Goal: Task Accomplishment & Management: Manage account settings

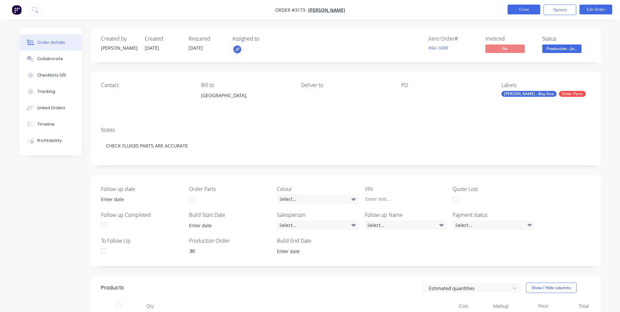
click at [532, 8] on button "Close" at bounding box center [523, 10] width 33 height 10
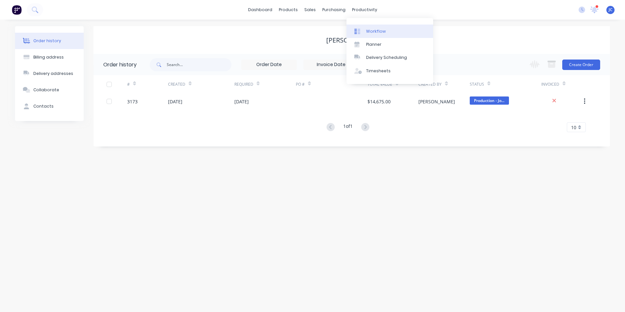
click at [378, 32] on div "Workflow" at bounding box center [376, 31] width 20 height 6
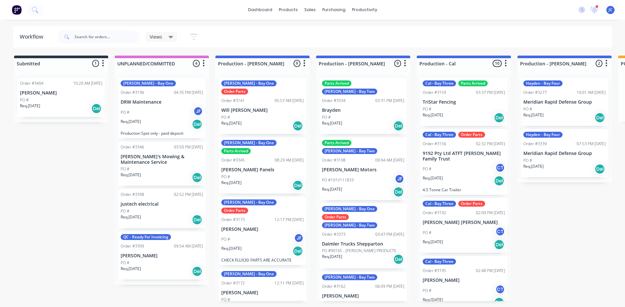
click at [159, 35] on span "Views" at bounding box center [156, 36] width 12 height 7
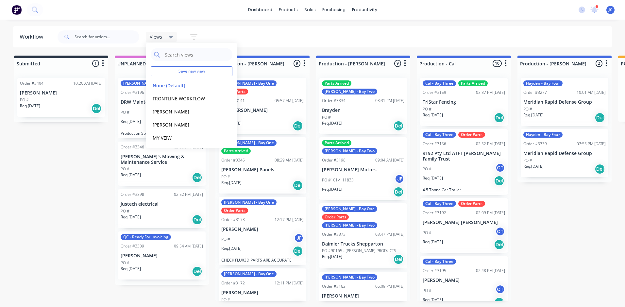
click at [161, 37] on span "Views" at bounding box center [156, 36] width 12 height 7
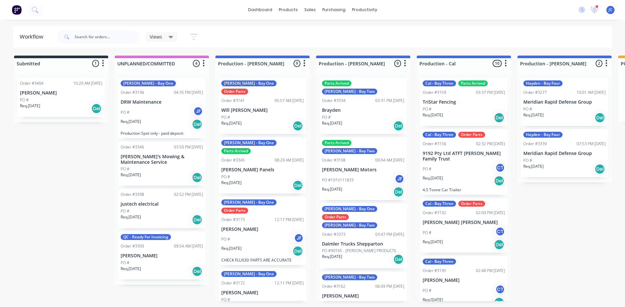
click at [194, 32] on button "button" at bounding box center [193, 36] width 21 height 13
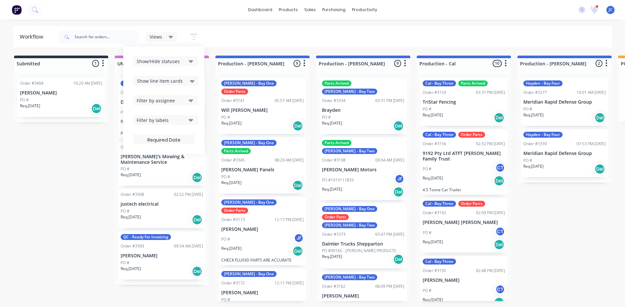
click at [182, 64] on div "Show/Hide statuses" at bounding box center [161, 61] width 49 height 7
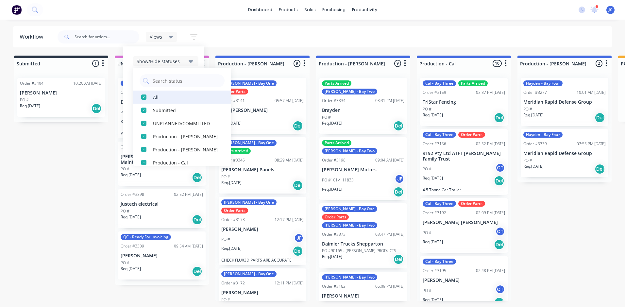
click at [141, 98] on div "button" at bounding box center [143, 96] width 13 height 13
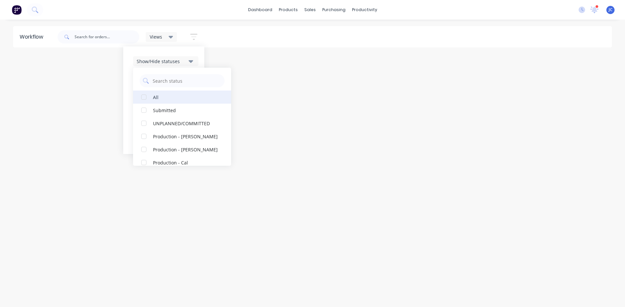
click at [141, 98] on div "button" at bounding box center [143, 96] width 13 height 13
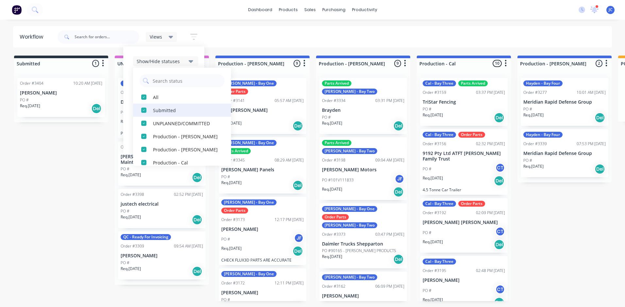
click at [143, 111] on div "button" at bounding box center [143, 110] width 13 height 13
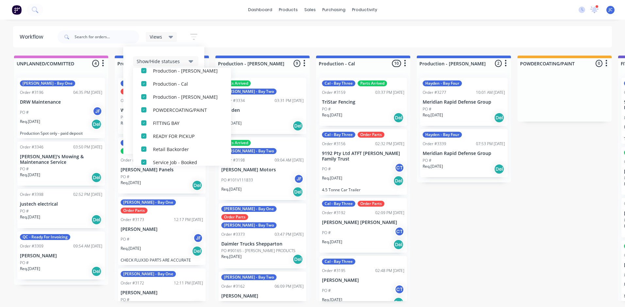
scroll to position [85, 0]
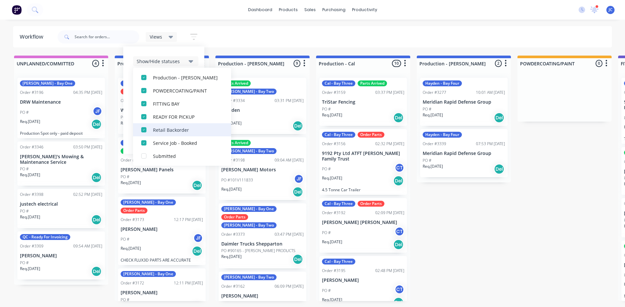
click at [147, 132] on div "button" at bounding box center [143, 129] width 13 height 13
click at [256, 38] on div "Views Save new view None (Default) edit FRONTLINE WORKFLOW edit Jamie edit John…" at bounding box center [334, 37] width 556 height 20
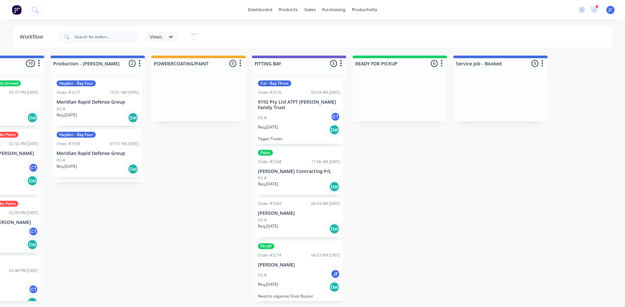
scroll to position [0, 369]
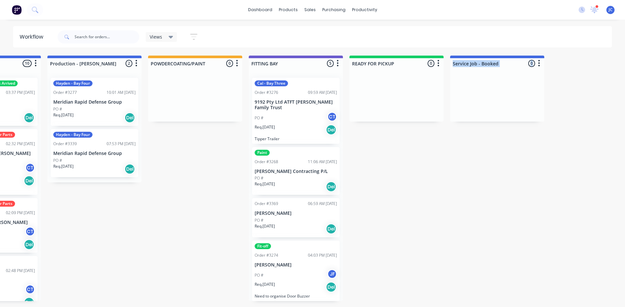
drag, startPoint x: 517, startPoint y: 77, endPoint x: 416, endPoint y: 76, distance: 101.3
click at [416, 76] on div "UNPLANNED/COMMITTED 4 Summaries Total order value Invoiced to date To be invoic…" at bounding box center [265, 178] width 1279 height 245
click at [518, 57] on div "Service Job - Booked 0 Summaries Total order value Invoiced to date To be invoi…" at bounding box center [497, 62] width 94 height 13
drag, startPoint x: 519, startPoint y: 61, endPoint x: 423, endPoint y: 64, distance: 96.4
click at [423, 64] on div "UNPLANNED/COMMITTED 4 Summaries Total order value Invoiced to date To be invoic…" at bounding box center [265, 178] width 1279 height 245
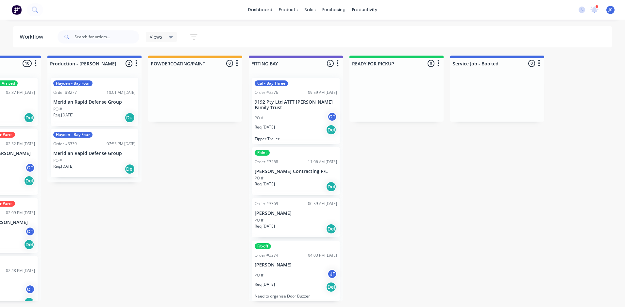
click at [513, 106] on div at bounding box center [497, 97] width 94 height 49
click at [164, 38] on div "Views" at bounding box center [162, 37] width 24 height 6
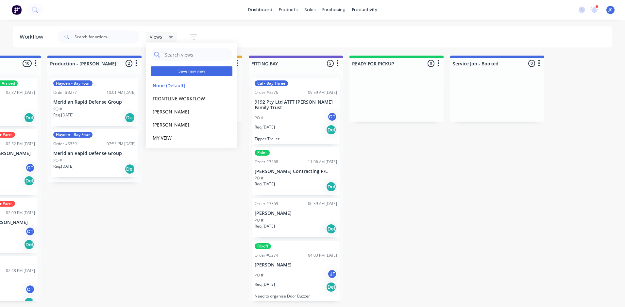
click at [171, 73] on button "Save new view" at bounding box center [192, 71] width 82 height 10
click at [212, 71] on button "Save new view" at bounding box center [192, 71] width 82 height 10
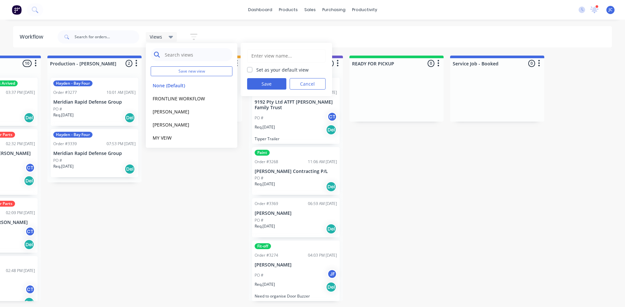
click at [185, 55] on input "text" at bounding box center [196, 54] width 65 height 13
click at [157, 67] on button "Save new view" at bounding box center [192, 71] width 82 height 10
click at [212, 71] on button "Save new view" at bounding box center [192, 71] width 82 height 10
click at [283, 57] on input "text" at bounding box center [286, 56] width 71 height 12
type input "Production View"
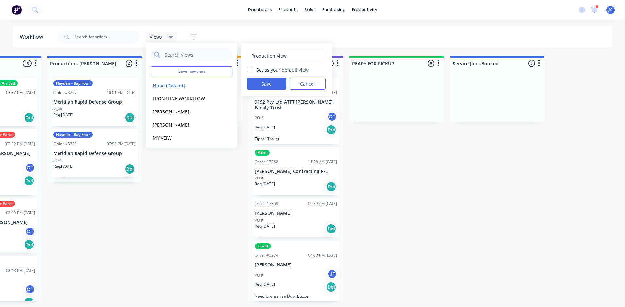
click at [256, 71] on label "Set as your default view" at bounding box center [282, 69] width 52 height 7
click at [250, 71] on input "Set as your default view" at bounding box center [249, 69] width 5 height 6
checkbox input "true"
click at [263, 81] on button "Save" at bounding box center [266, 83] width 39 height 11
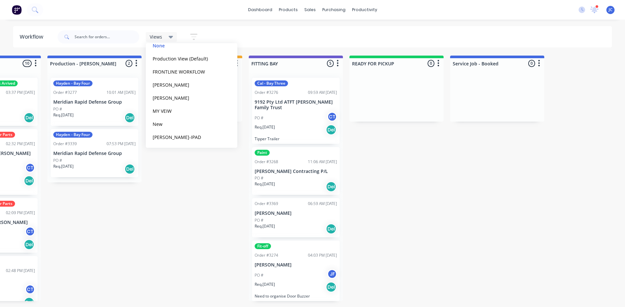
scroll to position [41, 0]
click at [222, 135] on button "edit" at bounding box center [226, 136] width 8 height 7
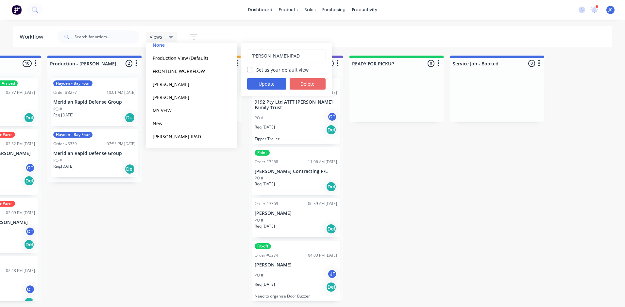
click at [305, 82] on button "Delete" at bounding box center [307, 83] width 36 height 11
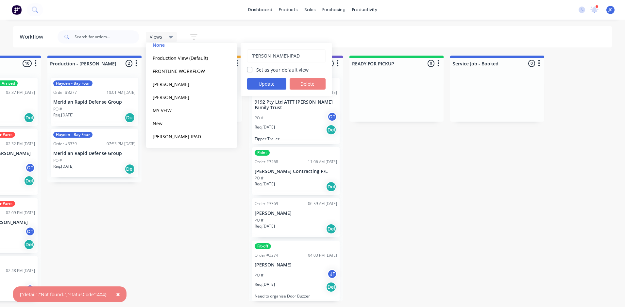
click at [166, 274] on div "UNPLANNED/COMMITTED 4 Summaries Total order value Invoiced to date To be invoic…" at bounding box center [265, 178] width 1279 height 245
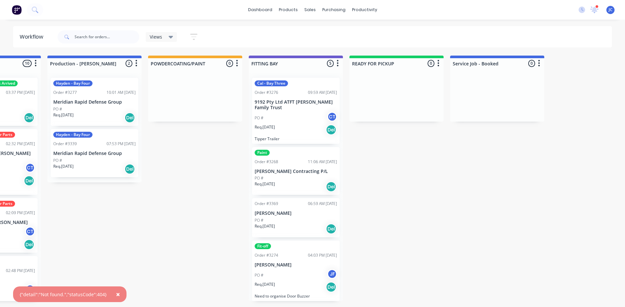
click at [170, 36] on icon at bounding box center [171, 36] width 5 height 7
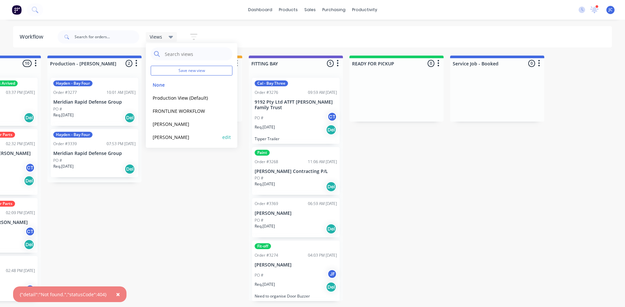
scroll to position [0, 0]
click at [179, 101] on button "Production View (Default)" at bounding box center [186, 99] width 70 height 8
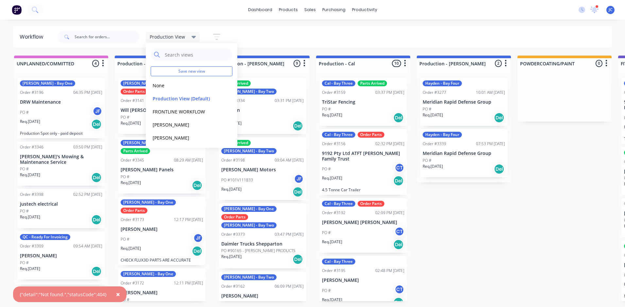
scroll to position [41, 0]
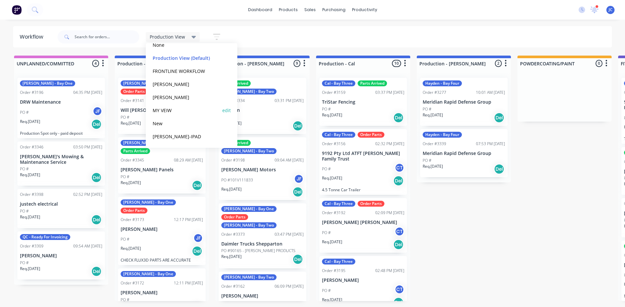
click at [165, 109] on button "MY VEIW" at bounding box center [186, 110] width 70 height 8
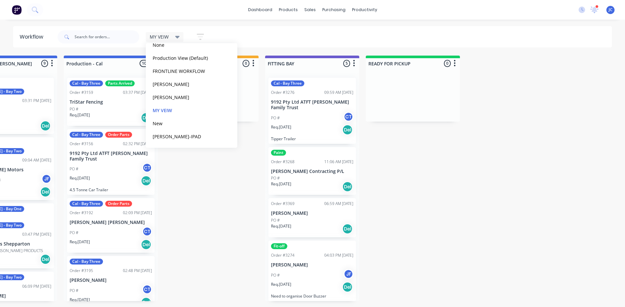
scroll to position [0, 0]
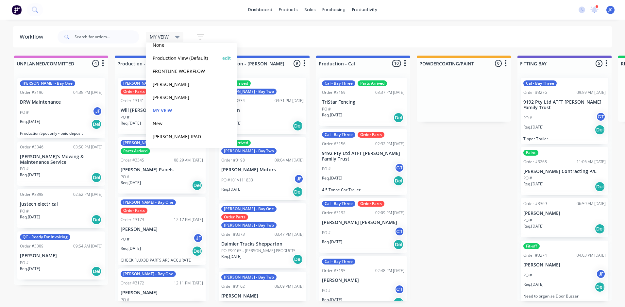
click at [173, 57] on button "Production View (Default)" at bounding box center [186, 58] width 70 height 8
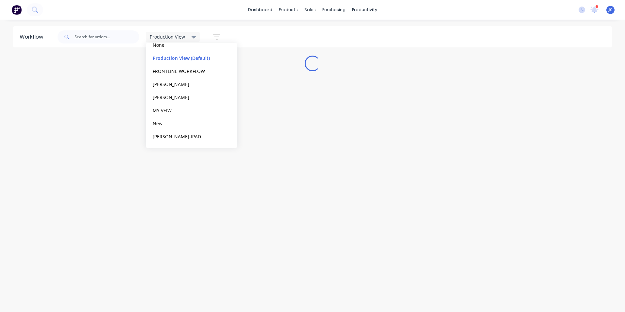
click at [263, 37] on div "Production View Save new view None edit Production View (Default) edit FRONTLIN…" at bounding box center [334, 37] width 556 height 20
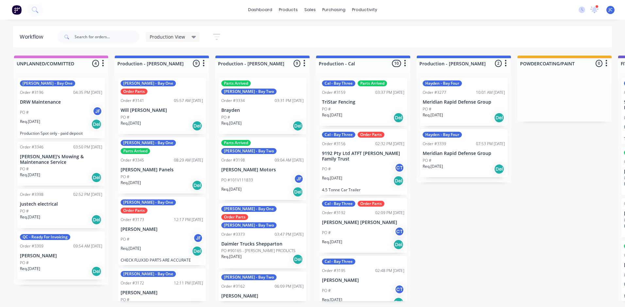
click at [191, 40] on div "Production View" at bounding box center [173, 37] width 54 height 10
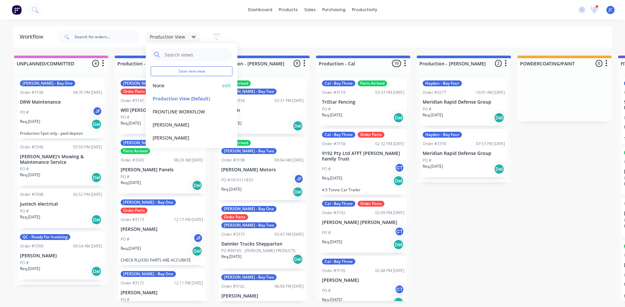
click at [161, 80] on div "None edit" at bounding box center [192, 85] width 82 height 13
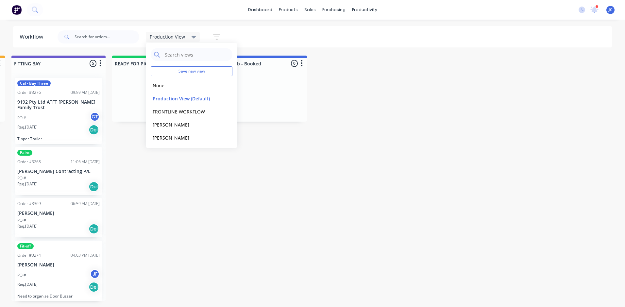
scroll to position [0, 654]
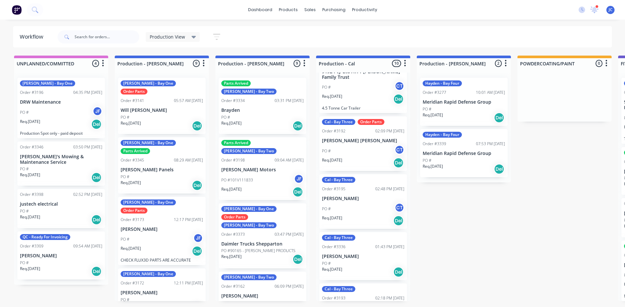
scroll to position [37, 0]
